Goal: Transaction & Acquisition: Purchase product/service

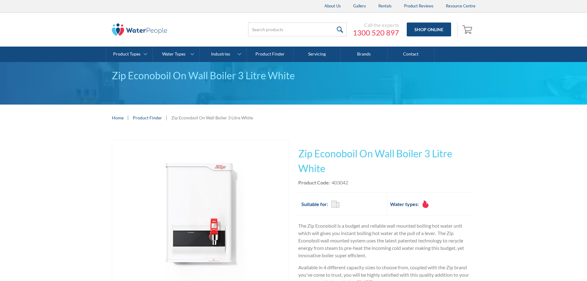
click at [148, 236] on img "open lightbox" at bounding box center [200, 214] width 122 height 149
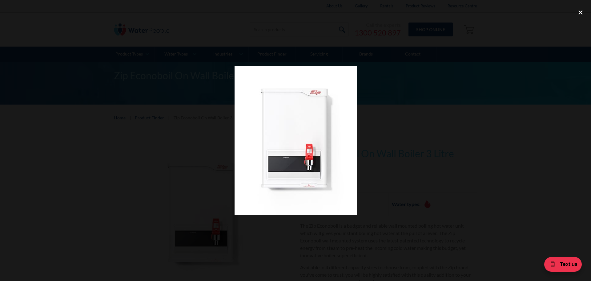
click at [583, 14] on div "close lightbox" at bounding box center [580, 13] width 21 height 14
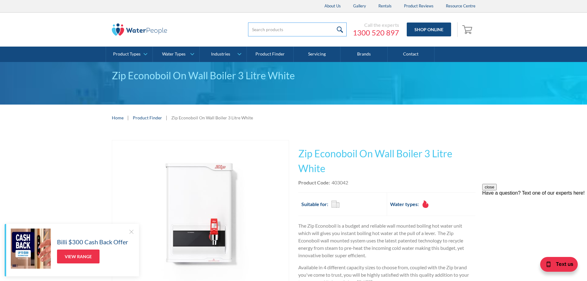
click at [291, 23] on input "search" at bounding box center [297, 29] width 99 height 14
paste input "Kit - Ezi Twist Twin Filter kit and Plumb Kit"
type input "Kit - Ezi Twist Twin Filter kit and Plumb Kit"
click at [333, 22] on input "submit" at bounding box center [339, 29] width 13 height 14
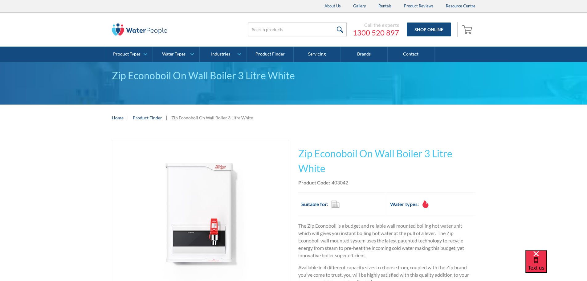
drag, startPoint x: 518, startPoint y: 157, endPoint x: 501, endPoint y: 155, distance: 17.7
click at [518, 157] on div "Play video Fits Most Brands Best Seller No items found. This tap design is incl…" at bounding box center [293, 238] width 587 height 215
click at [297, 153] on div "Play video Fits Most Brands Best Seller No items found. This tap design is incl…" at bounding box center [293, 238] width 363 height 196
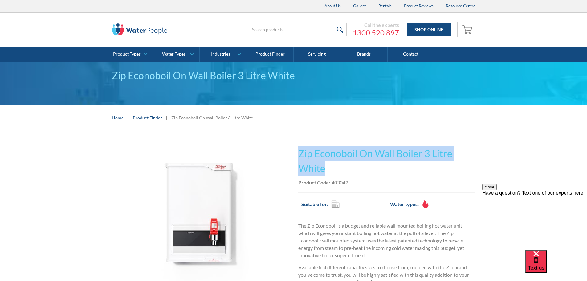
drag, startPoint x: 300, startPoint y: 151, endPoint x: 334, endPoint y: 166, distance: 37.5
click at [334, 166] on h1 "Zip Econoboil On Wall Boiler 3 Litre White" at bounding box center [386, 161] width 177 height 30
copy h1 "Zip Econoboil On Wall Boiler 3 Litre White"
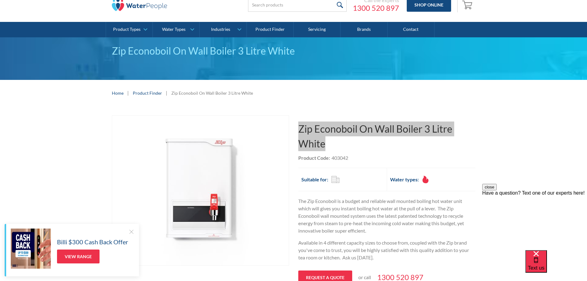
scroll to position [96, 0]
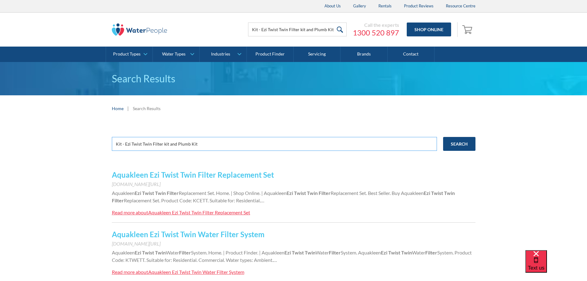
click at [149, 147] on input "Kit - Ezi Twist Twin Filter kit and Plumb Kit" at bounding box center [274, 144] width 325 height 14
click at [126, 142] on input "Kit - Ezi Twist Twin Filter kit and Plumb Kit" at bounding box center [274, 144] width 325 height 14
drag, startPoint x: 124, startPoint y: 142, endPoint x: 91, endPoint y: 145, distance: 33.1
type input "Ezi Twist Twin Filter kit and Plumb Kit"
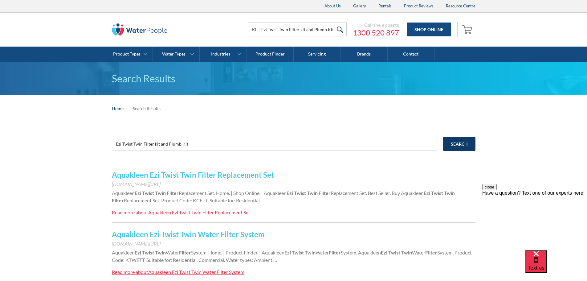
click at [447, 146] on input "Search" at bounding box center [459, 144] width 32 height 14
click at [233, 213] on div "Aquakleen Ezi Twist Twin Filter Replacement Set" at bounding box center [199, 212] width 102 height 6
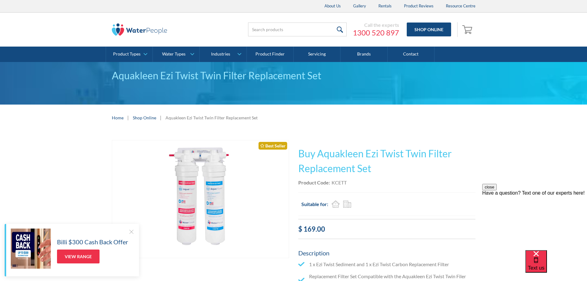
click at [324, 161] on h1 "Buy Aquakleen Ezi Twist Twin Filter Replacement Set" at bounding box center [386, 161] width 177 height 30
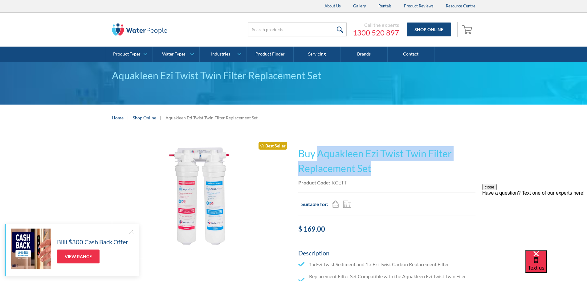
drag, startPoint x: 318, startPoint y: 152, endPoint x: 384, endPoint y: 167, distance: 67.5
click at [384, 167] on h1 "Buy Aquakleen Ezi Twist Twin Filter Replacement Set" at bounding box center [386, 161] width 177 height 30
copy h1 "Aquakleen Ezi Twist Twin Filter Replacement Set"
click at [275, 28] on input "search" at bounding box center [297, 29] width 99 height 14
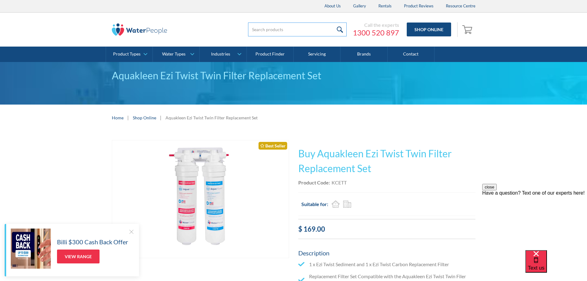
paste input "Plumb Kit"
type input "Plumb Kit"
click at [333, 22] on input "submit" at bounding box center [339, 29] width 13 height 14
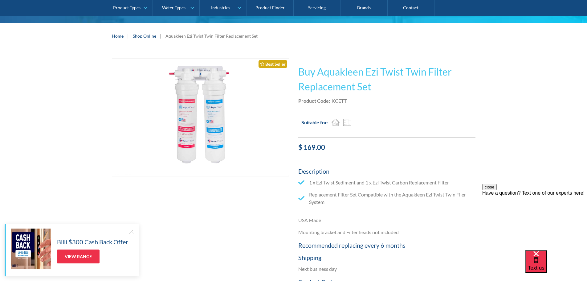
scroll to position [72, 0]
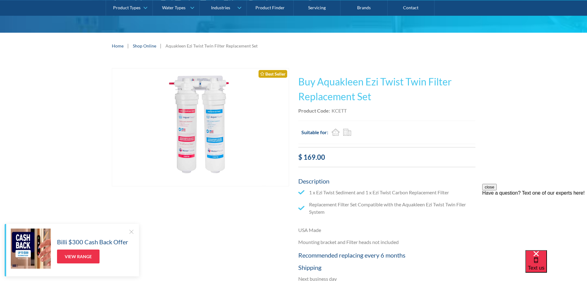
click at [105, 118] on div "Play video Fits Most Brands Best Seller No items found. This tap design is incl…" at bounding box center [293, 225] width 587 height 333
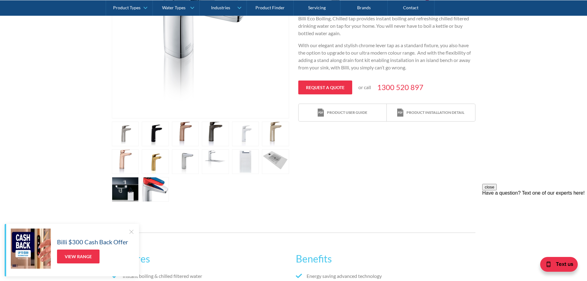
scroll to position [144, 0]
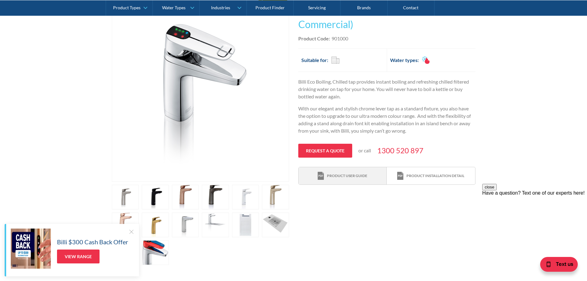
click at [345, 173] on div "Product user guide" at bounding box center [347, 176] width 40 height 6
click at [442, 172] on div "Product installation detail" at bounding box center [430, 176] width 67 height 8
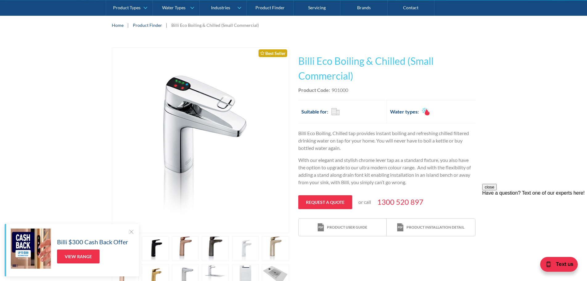
scroll to position [72, 0]
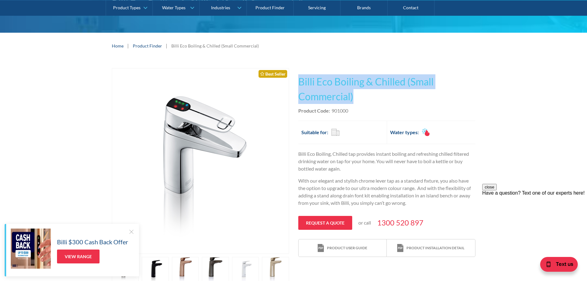
drag, startPoint x: 354, startPoint y: 97, endPoint x: 297, endPoint y: 79, distance: 60.1
click at [297, 79] on div "Play video Fits Most Brands Best Seller No items found. This tap design is incl…" at bounding box center [293, 202] width 363 height 268
copy h1 "Billi Eco Boiling & Chilled (Small Commercial)"
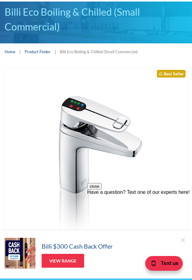
scroll to position [0, 0]
